Goal: Check status: Check status

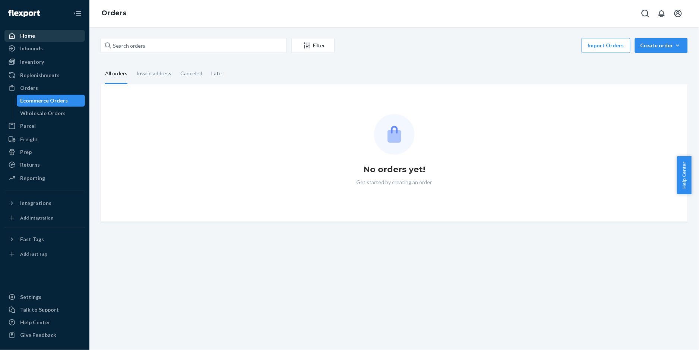
click at [25, 34] on div "Home" at bounding box center [27, 35] width 15 height 7
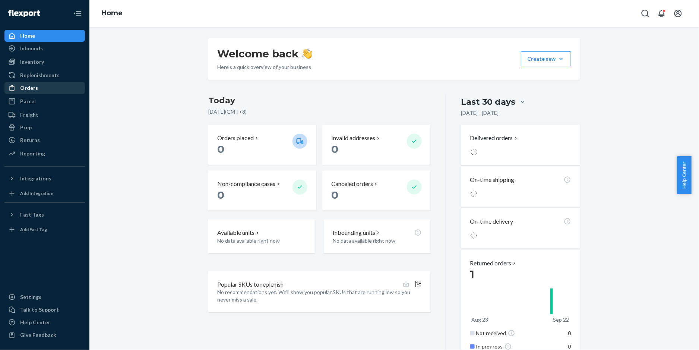
click at [39, 87] on div "Orders" at bounding box center [44, 88] width 79 height 10
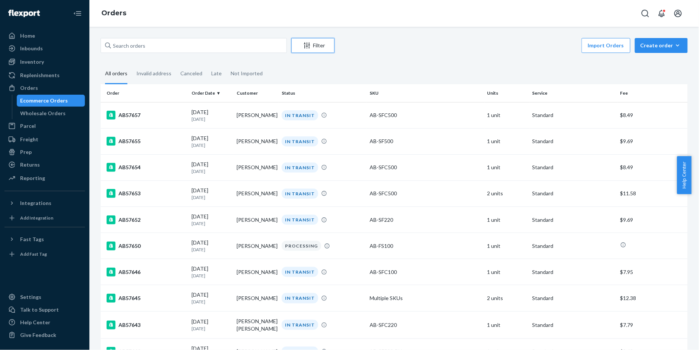
click at [322, 49] on button "Filter" at bounding box center [312, 45] width 43 height 15
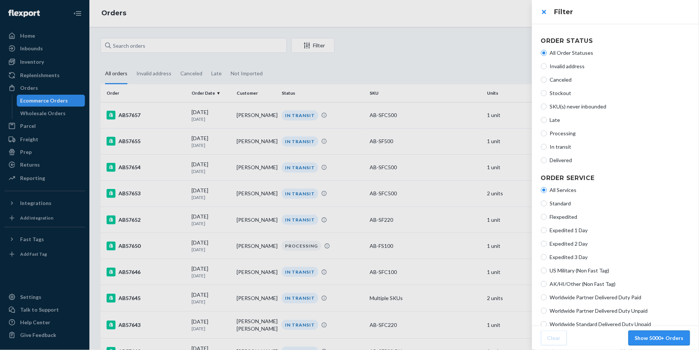
click at [637, 334] on button "Show 5000+ Orders" at bounding box center [659, 337] width 61 height 15
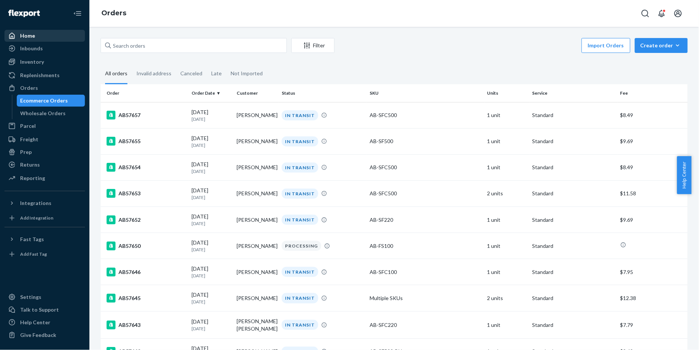
click at [32, 35] on div "Home" at bounding box center [27, 35] width 15 height 7
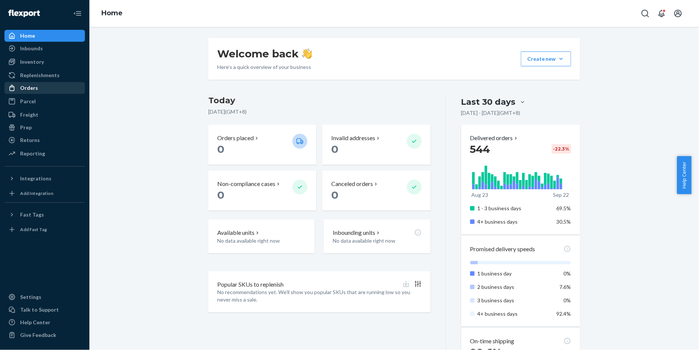
click at [34, 90] on div "Orders" at bounding box center [29, 87] width 18 height 7
